Goal: Entertainment & Leisure: Consume media (video, audio)

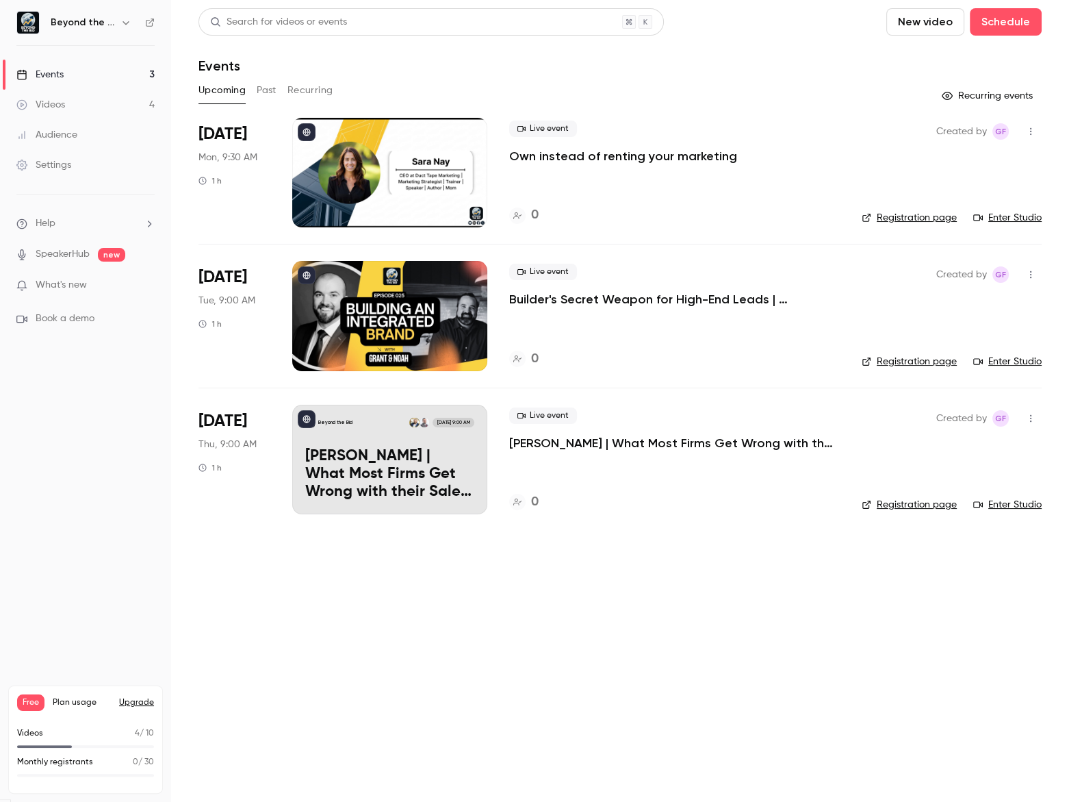
click at [48, 125] on link "Audience" at bounding box center [85, 135] width 171 height 30
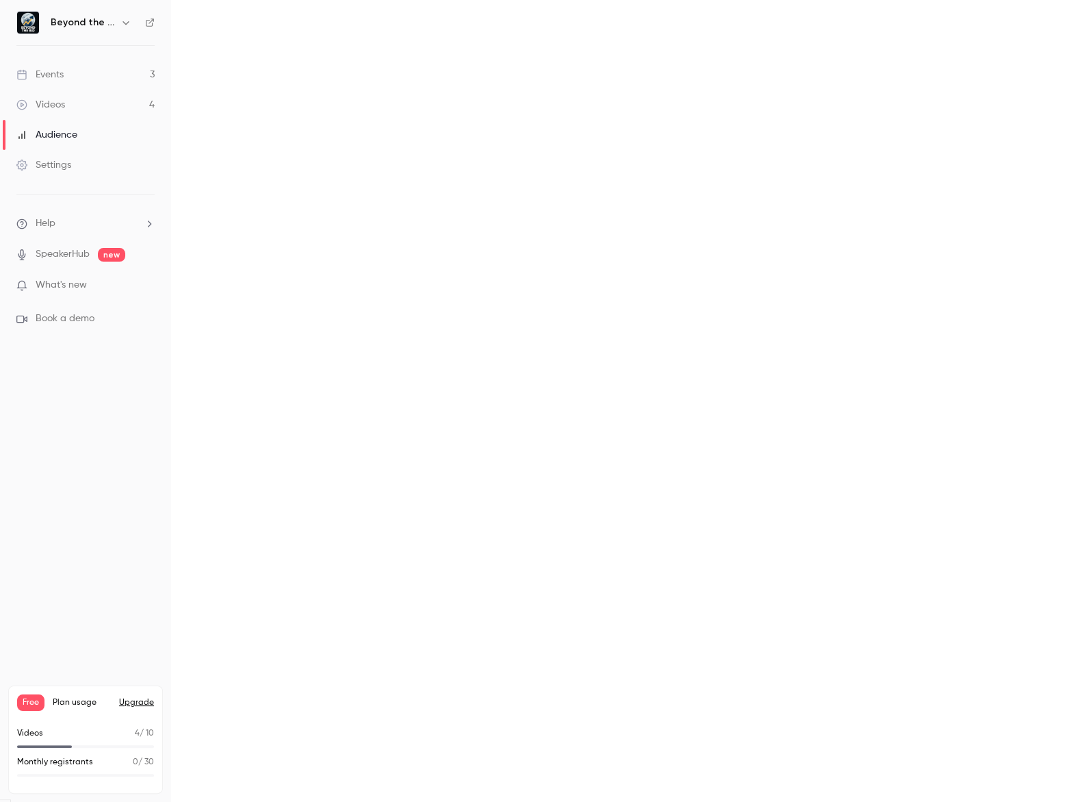
click at [62, 101] on div "Videos" at bounding box center [40, 105] width 49 height 14
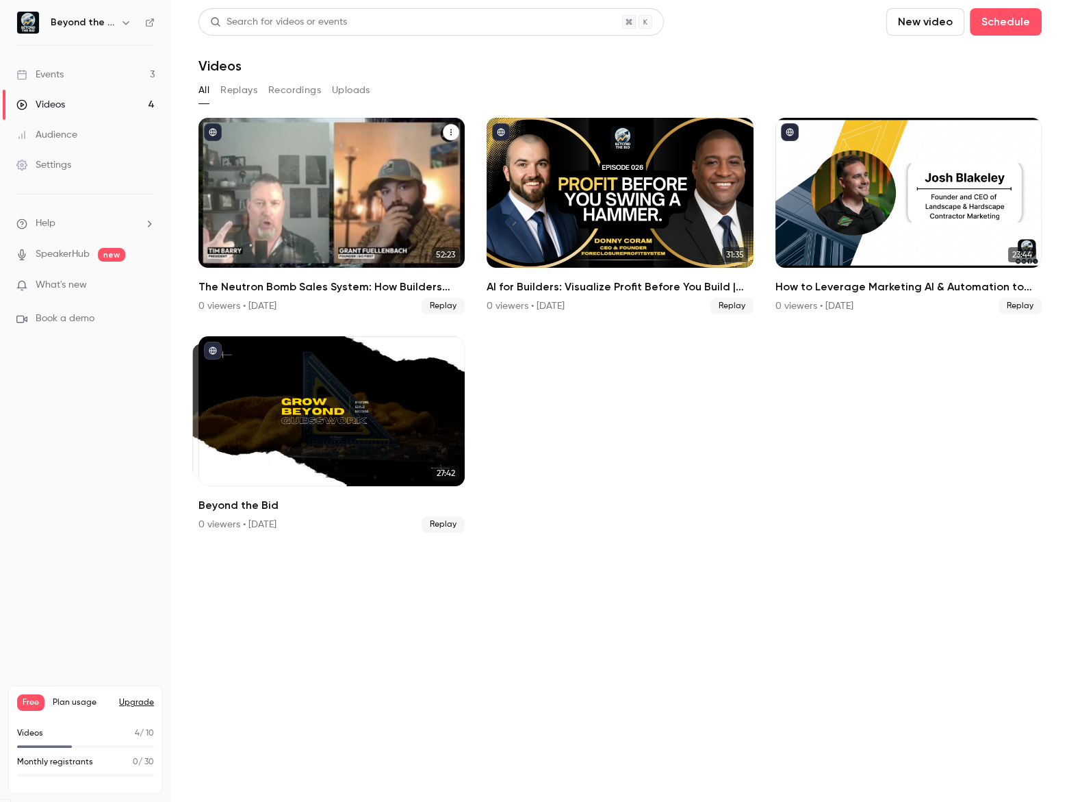
click at [355, 296] on div "The Neutron Bomb Sales System: How Builders Can Win High-Margin Projects by Bui…" at bounding box center [331, 297] width 266 height 36
